Goal: Navigation & Orientation: Understand site structure

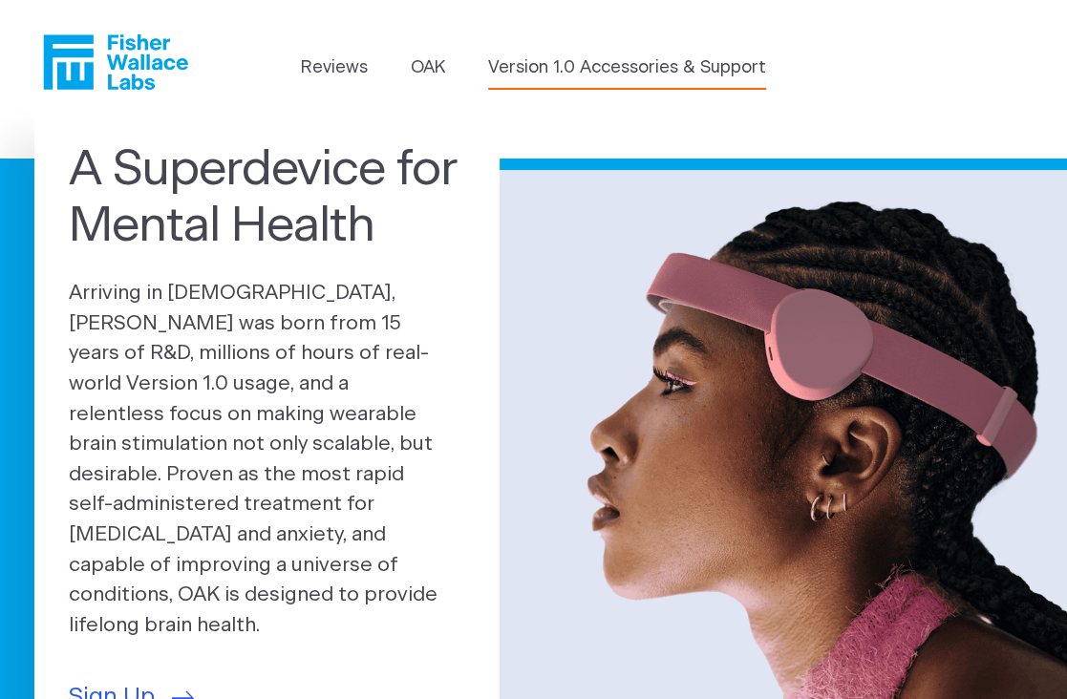
click at [548, 72] on link "Version 1.0 Accessories & Support" at bounding box center [627, 68] width 278 height 26
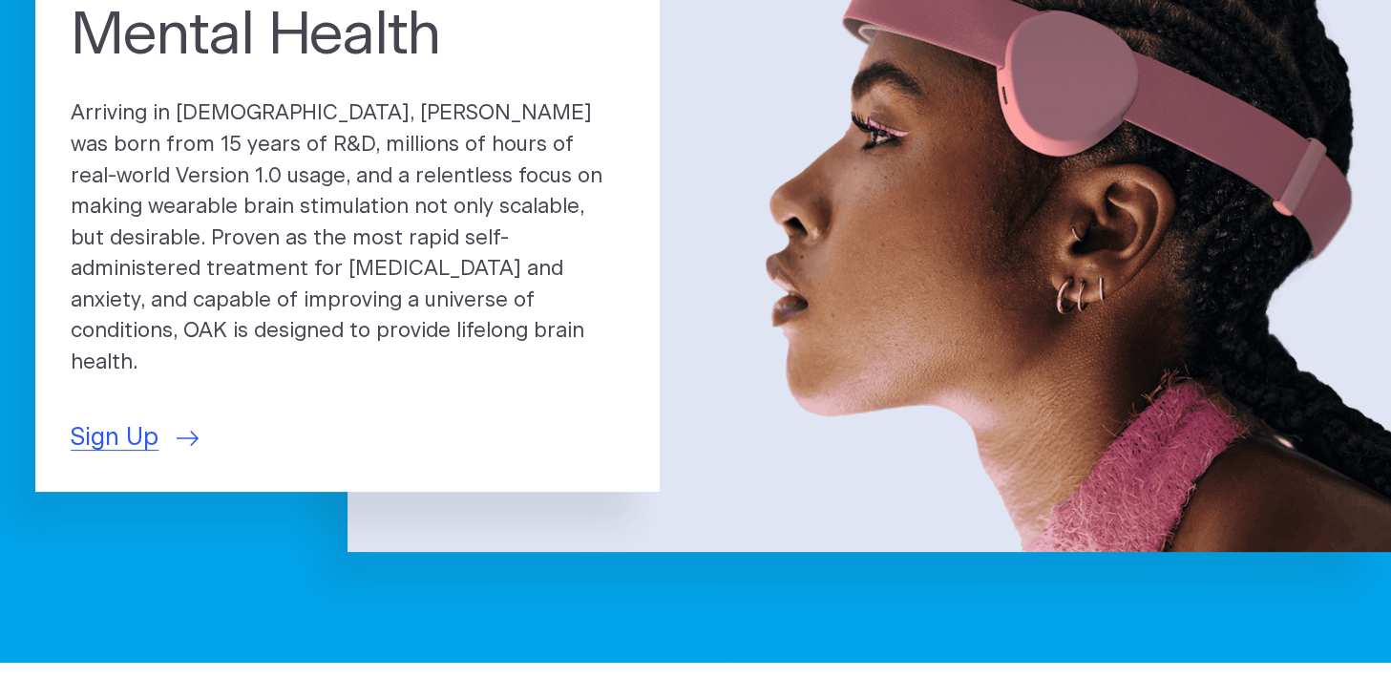
scroll to position [273, 0]
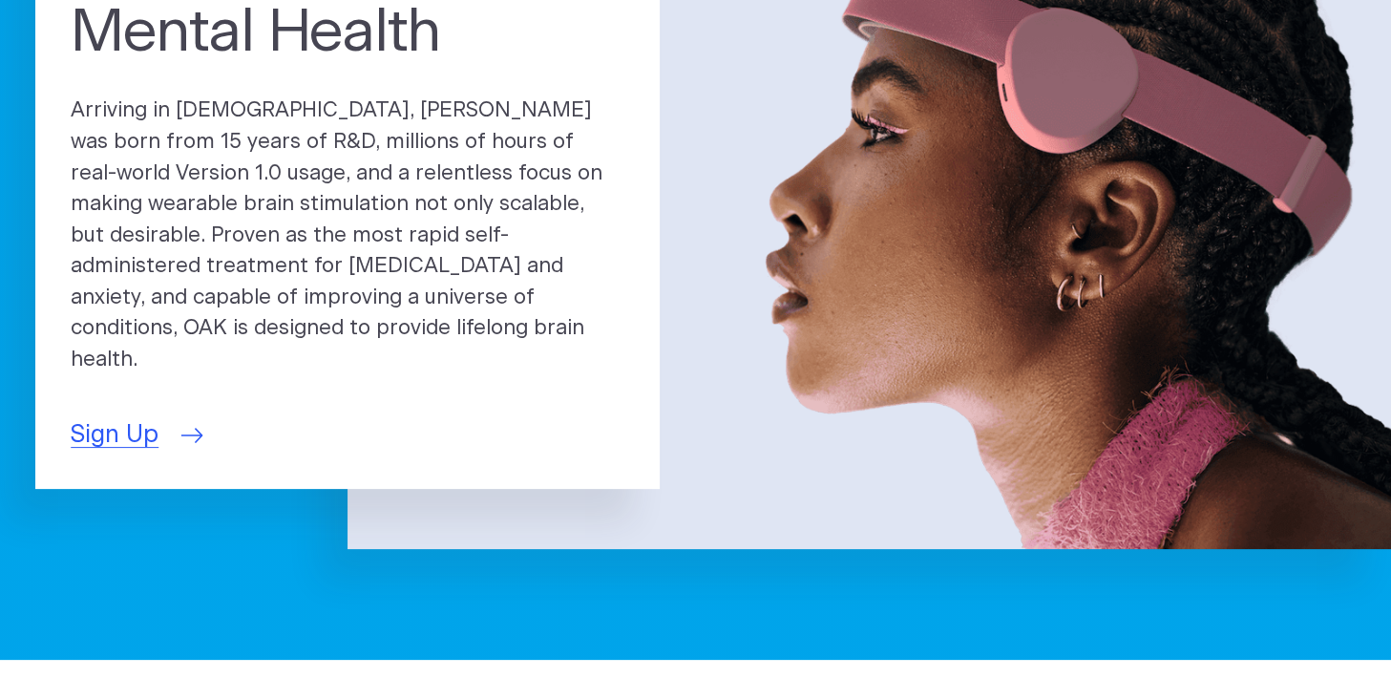
click at [184, 428] on icon at bounding box center [192, 435] width 22 height 15
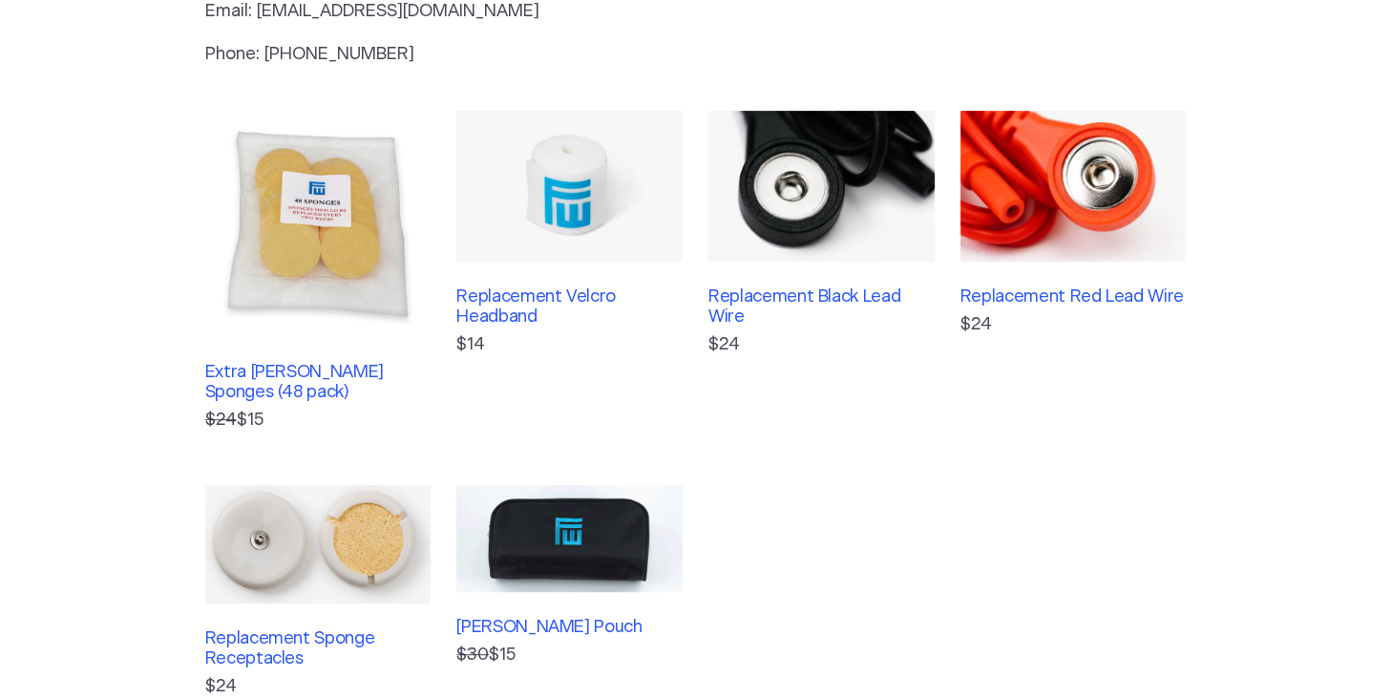
scroll to position [357, 0]
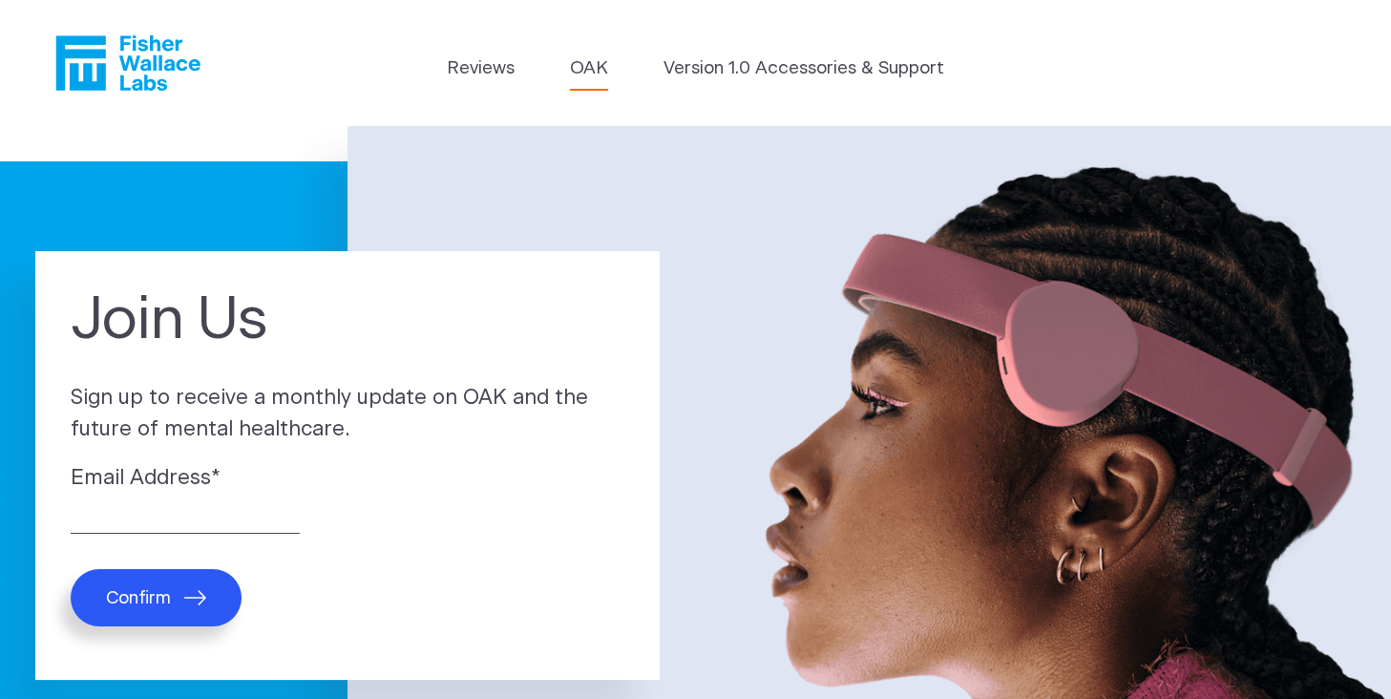
click at [578, 70] on link "OAK" at bounding box center [589, 68] width 38 height 27
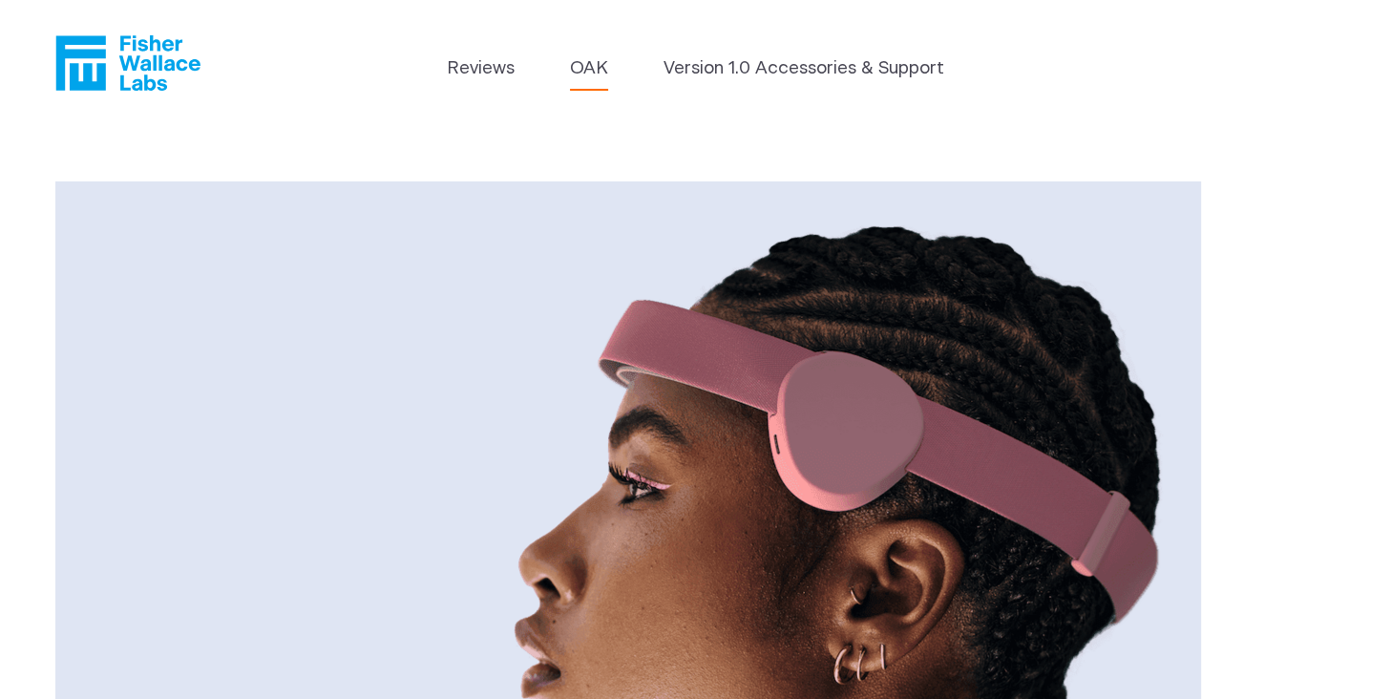
click at [140, 51] on icon "Fisher Wallace" at bounding box center [127, 62] width 145 height 55
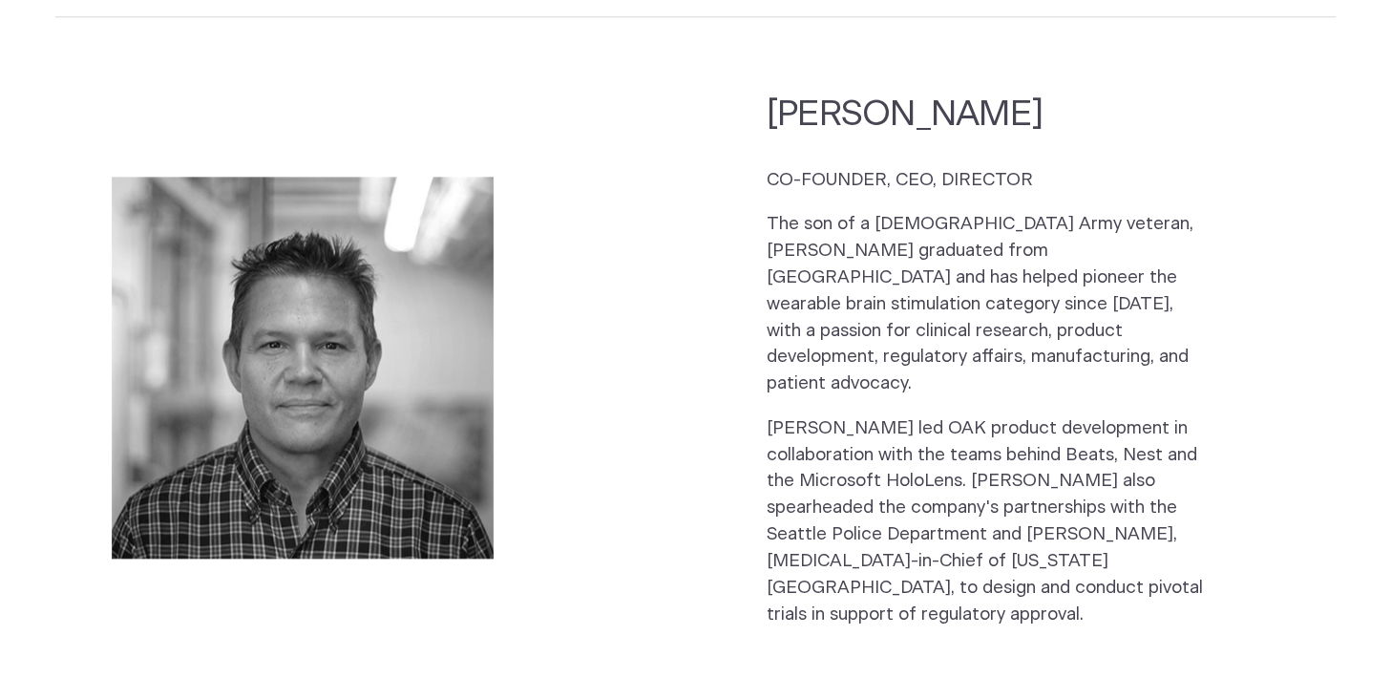
scroll to position [2046, 0]
